Goal: Information Seeking & Learning: Check status

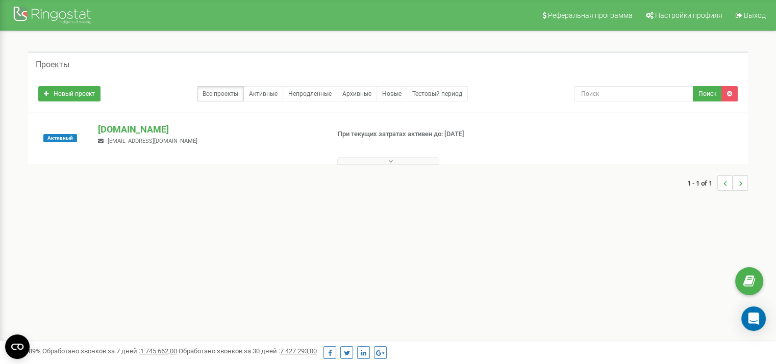
click at [390, 161] on icon at bounding box center [390, 161] width 5 height 7
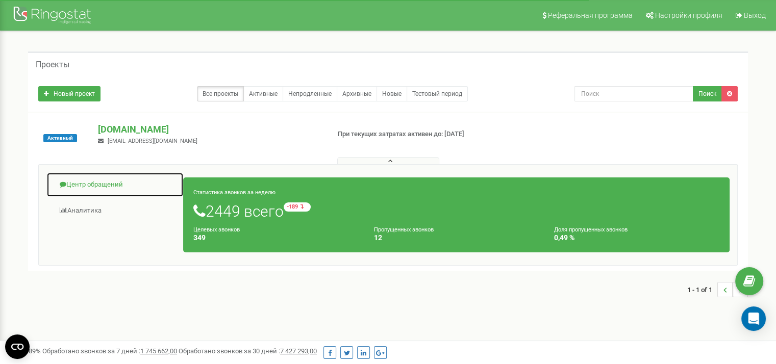
click at [108, 187] on link "Центр обращений" at bounding box center [114, 185] width 137 height 25
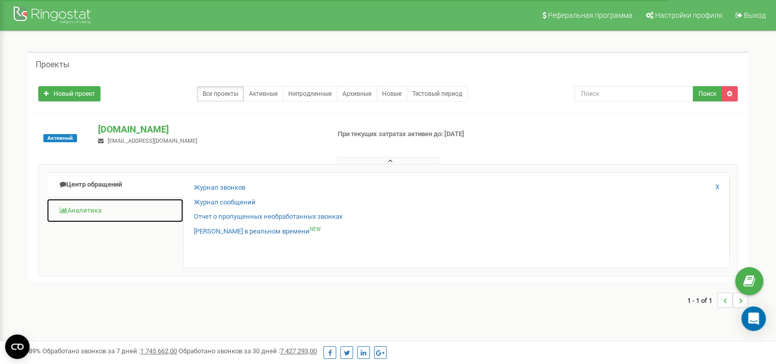
click at [84, 208] on link "Аналитика" at bounding box center [114, 211] width 137 height 25
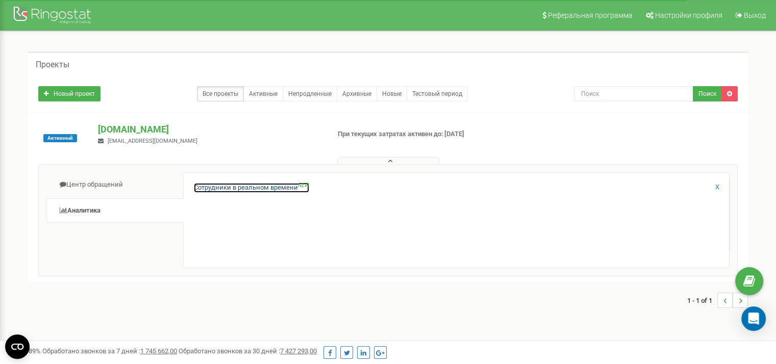
click at [243, 189] on link "Сотрудники в реальном времени NEW" at bounding box center [251, 188] width 115 height 10
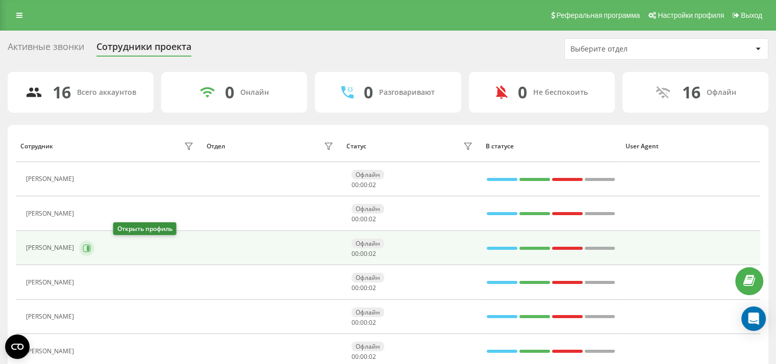
scroll to position [51, 0]
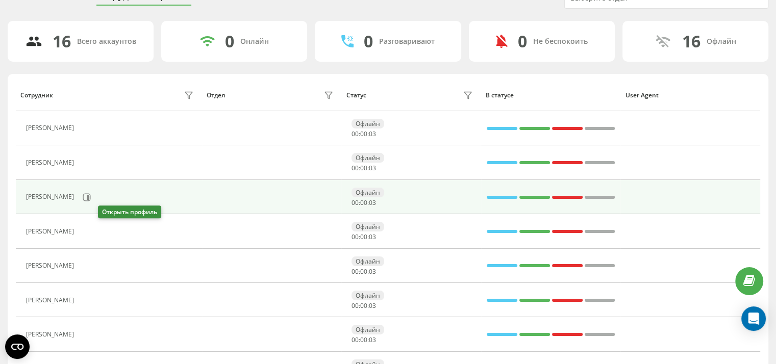
click at [89, 228] on icon at bounding box center [86, 232] width 8 height 8
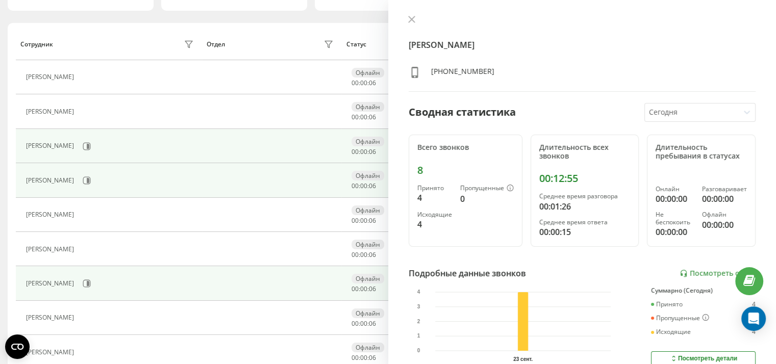
scroll to position [153, 0]
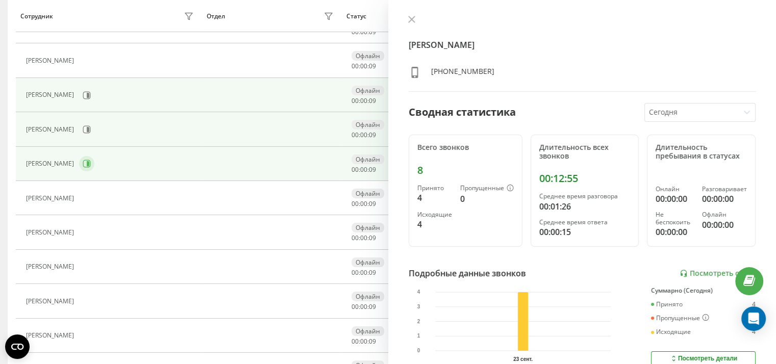
click at [94, 161] on button at bounding box center [86, 163] width 15 height 15
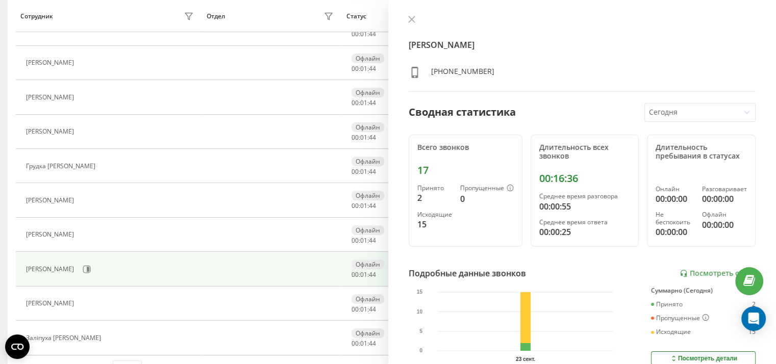
scroll to position [384, 0]
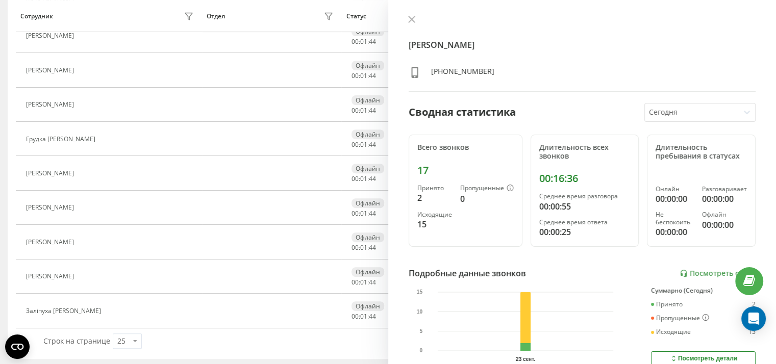
click at [118, 310] on button at bounding box center [112, 312] width 12 height 14
